Goal: Information Seeking & Learning: Learn about a topic

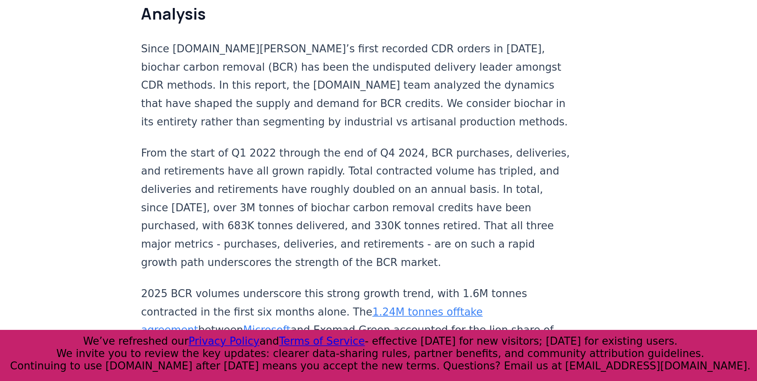
scroll to position [535, 0]
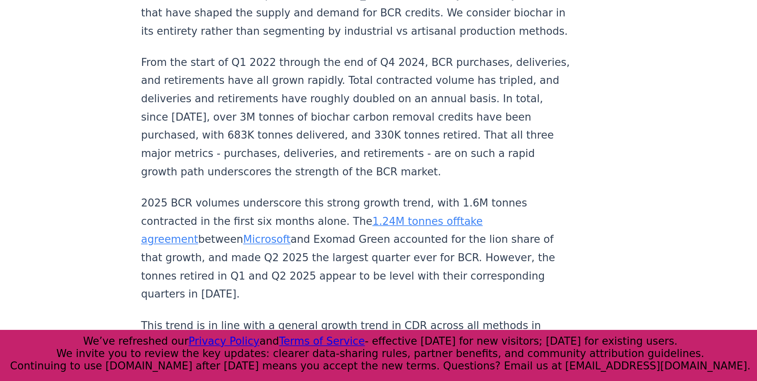
click at [395, 279] on link "1.24M tonnes offtake agreement" at bounding box center [331, 288] width 210 height 19
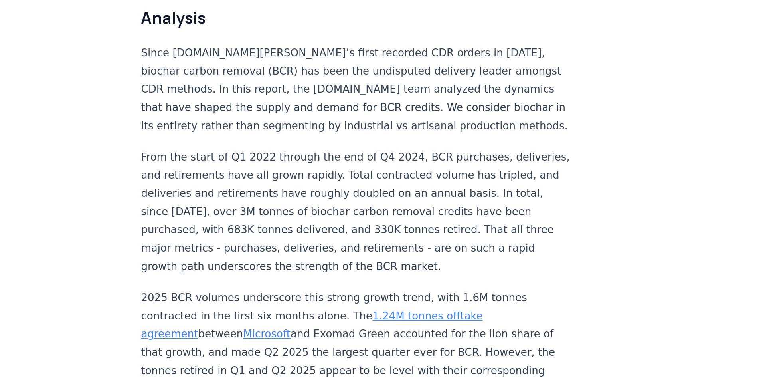
scroll to position [535, 0]
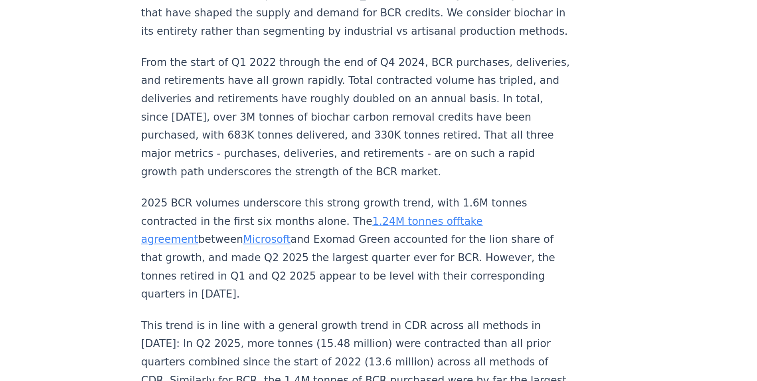
click at [382, 279] on link "1.24M tonnes offtake agreement" at bounding box center [331, 288] width 210 height 19
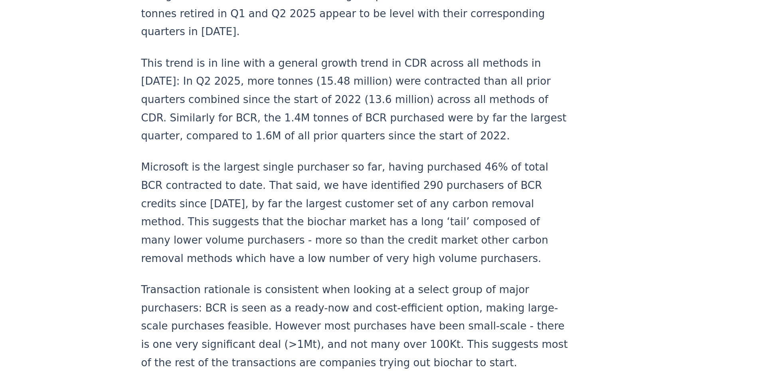
scroll to position [706, 0]
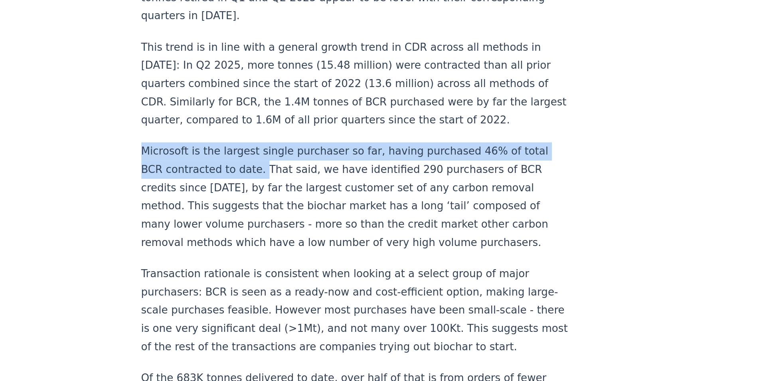
drag, startPoint x: 295, startPoint y: 225, endPoint x: 225, endPoint y: 214, distance: 70.8
click at [226, 234] on p "Microsoft is the largest single purchaser so far, having purchased 46% of total…" at bounding box center [358, 267] width 264 height 67
copy p "Microsoft is the largest single purchaser so far, having purchased 46% of total…"
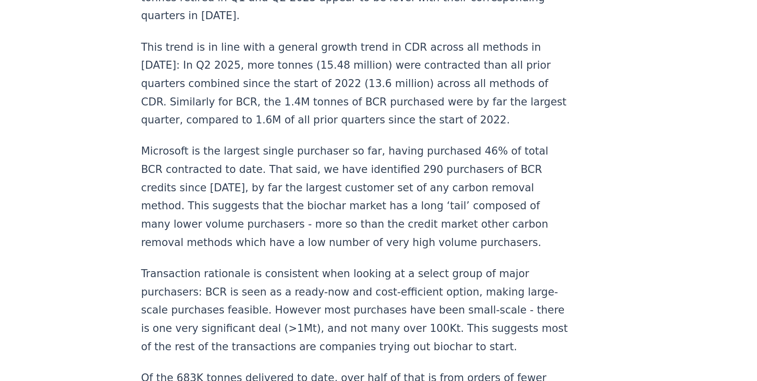
click at [344, 234] on p "Microsoft is the largest single purchaser so far, having purchased 46% of total…" at bounding box center [358, 267] width 264 height 67
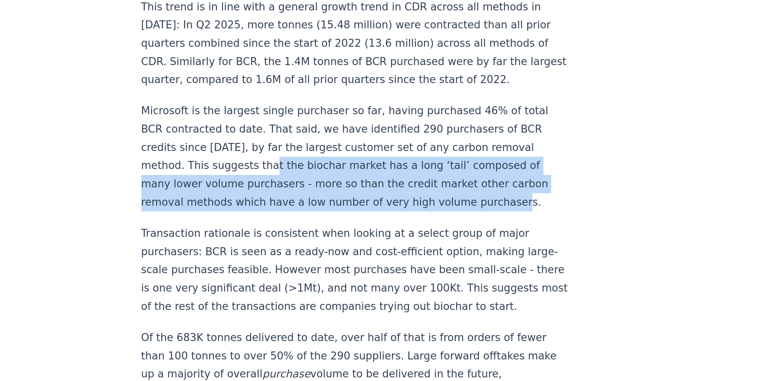
drag, startPoint x: 305, startPoint y: 223, endPoint x: 452, endPoint y: 242, distance: 148.1
click at [452, 242] on p "Microsoft is the largest single purchaser so far, having purchased 46% of total…" at bounding box center [358, 243] width 264 height 67
copy p "the biochar market has a long ‘tail’ composed of many lower volume purchasers -…"
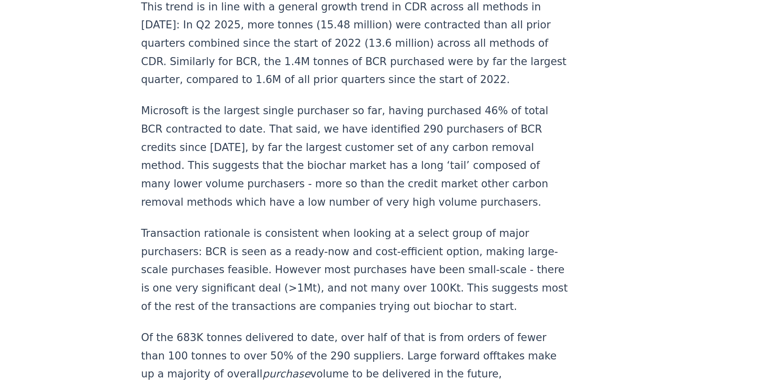
click at [360, 324] on p "Transaction rationale is consistent when looking at a select group of major pur…" at bounding box center [358, 313] width 264 height 56
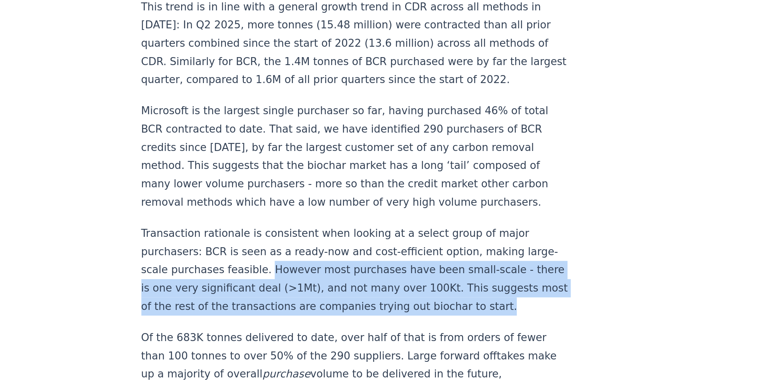
drag, startPoint x: 316, startPoint y: 286, endPoint x: 317, endPoint y: 317, distance: 31.2
click at [317, 317] on p "Transaction rationale is consistent when looking at a select group of major pur…" at bounding box center [358, 313] width 264 height 56
copy p "However most purchases have been small-scale - there is one very significant de…"
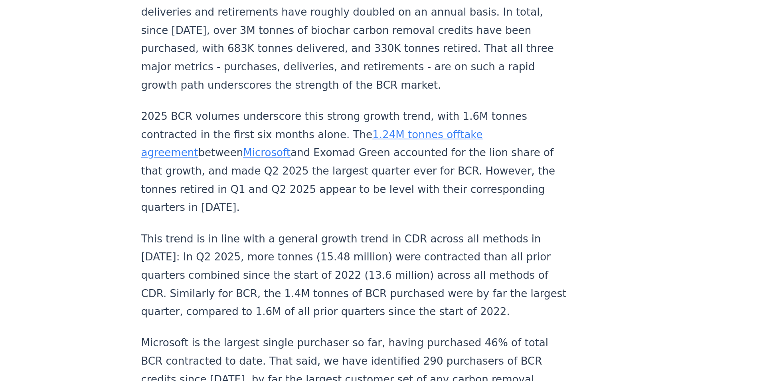
scroll to position [655, 0]
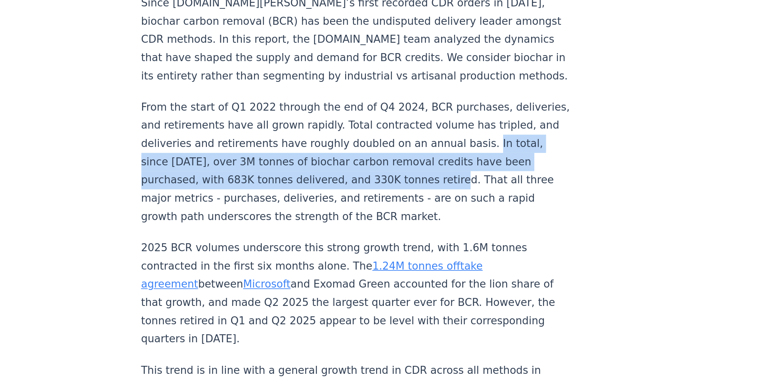
drag, startPoint x: 242, startPoint y: 74, endPoint x: 444, endPoint y: 86, distance: 202.0
click at [444, 86] on p "From the start of Q1 2022 through the end of Q4 2024, BCR purchases, deliveries…" at bounding box center [358, 99] width 264 height 78
copy p "In total, since 2022, over 3M tonnes of biochar carbon removal credits have bee…"
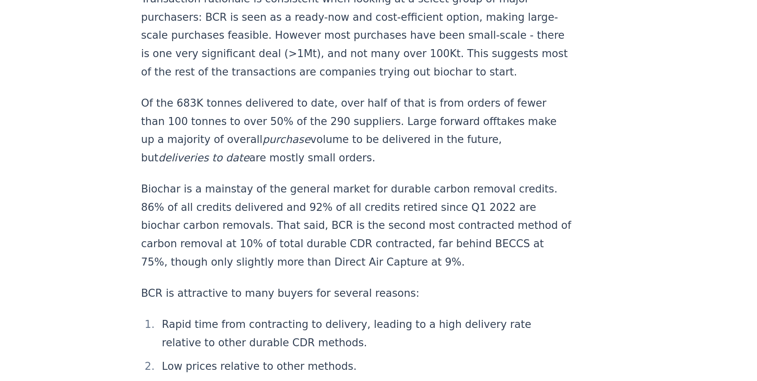
scroll to position [875, 0]
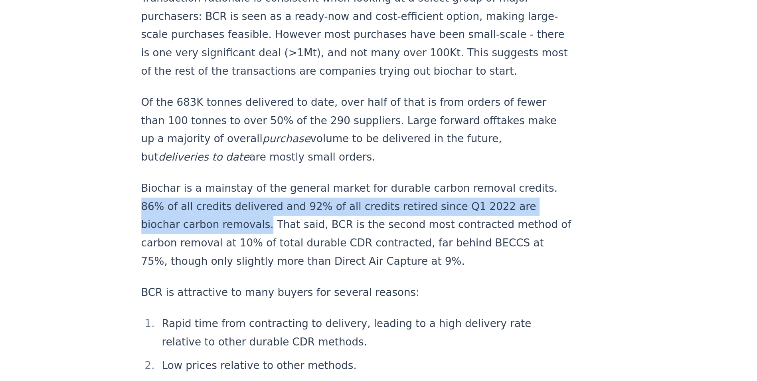
drag, startPoint x: 225, startPoint y: 259, endPoint x: 299, endPoint y: 274, distance: 75.8
click at [299, 274] on p "Biochar is a mainstay of the general market for durable carbon removal credits.…" at bounding box center [358, 285] width 264 height 56
copy p "86% of all credits delivered and 92% of all credits retired since Q1 2022 are b…"
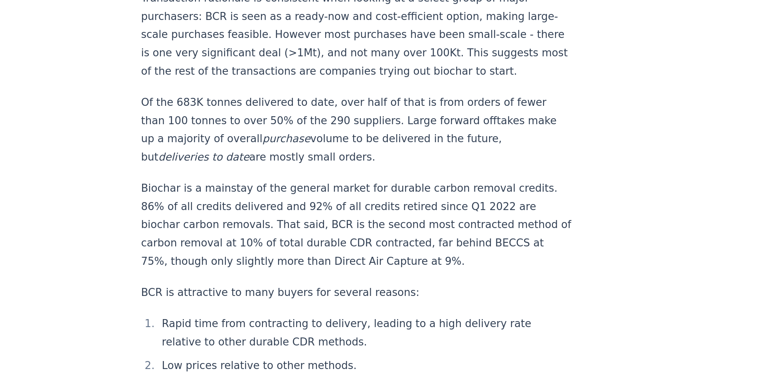
click at [411, 293] on p "Biochar is a mainstay of the general market for durable carbon removal credits.…" at bounding box center [358, 285] width 264 height 56
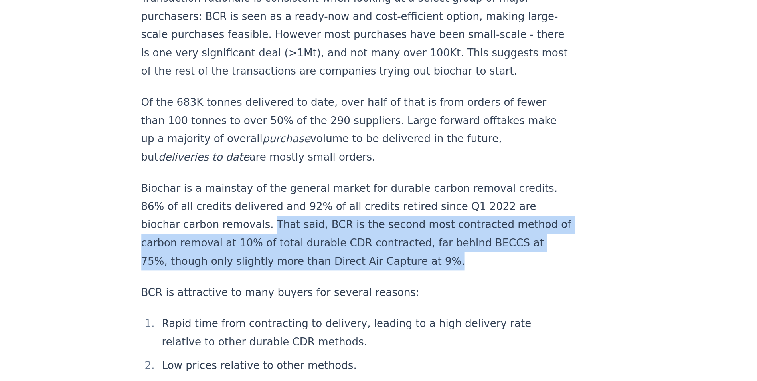
drag, startPoint x: 300, startPoint y: 269, endPoint x: 416, endPoint y: 291, distance: 117.4
click at [416, 291] on p "Biochar is a mainstay of the general market for durable carbon removal credits.…" at bounding box center [358, 285] width 264 height 56
copy p "That said, BCR is the second most contracted method of carbon removal at 10% of…"
